Goal: Navigation & Orientation: Go to known website

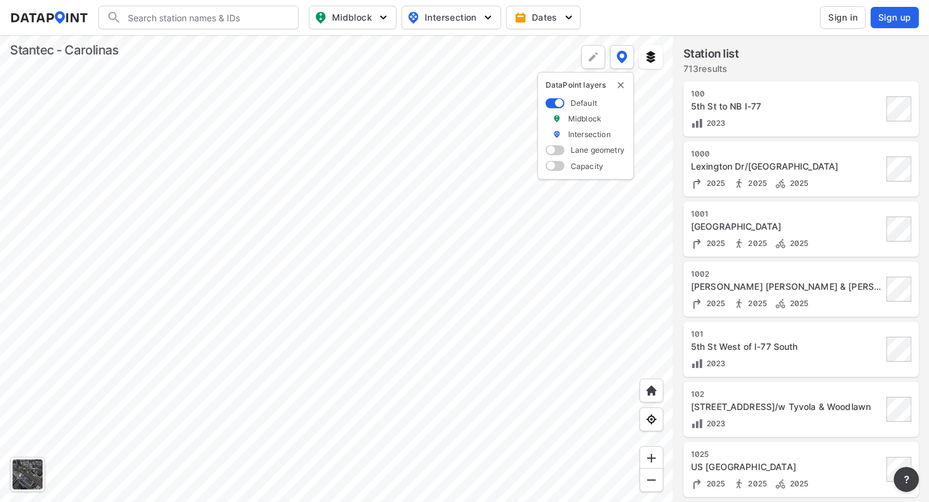
click at [844, 16] on span "Sign in" at bounding box center [842, 17] width 29 height 13
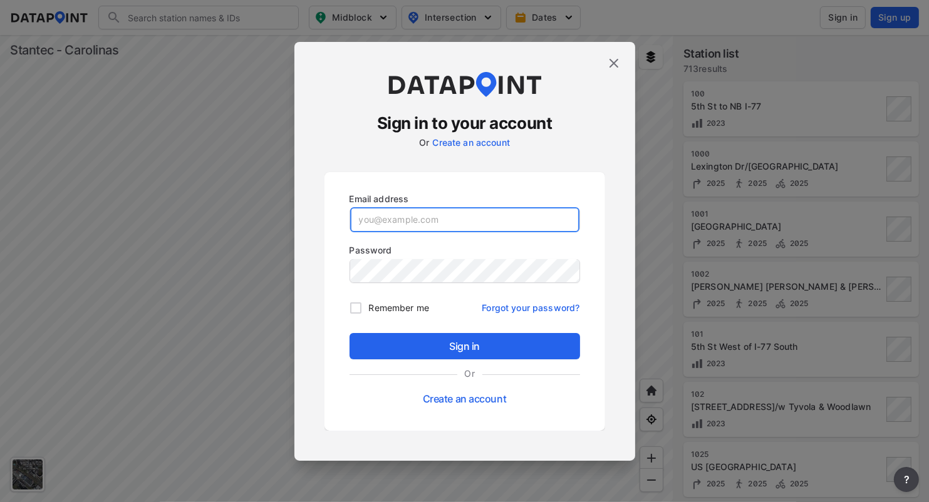
click at [471, 211] on input "email" at bounding box center [464, 219] width 229 height 25
type input "[EMAIL_ADDRESS][DOMAIN_NAME]"
click at [355, 307] on input "Remember me" at bounding box center [355, 308] width 26 height 26
checkbox input "true"
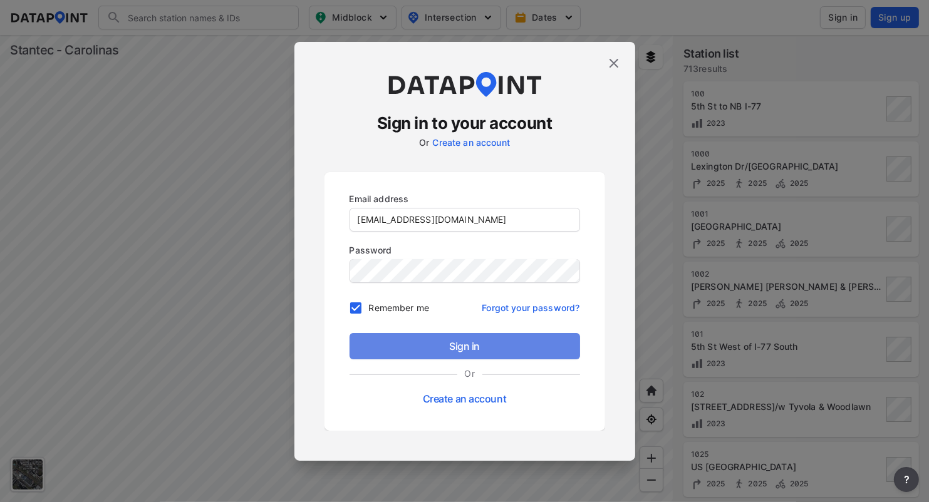
click at [418, 341] on span "Sign in" at bounding box center [464, 346] width 210 height 15
